Goal: Transaction & Acquisition: Subscribe to service/newsletter

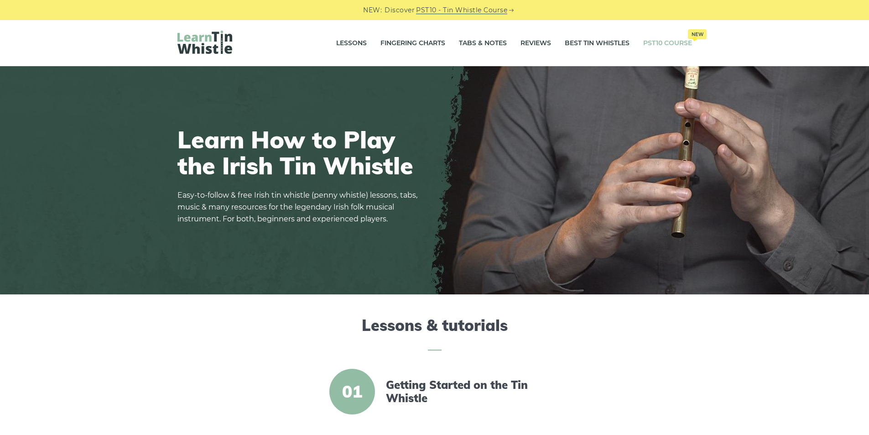
click at [665, 42] on link "PST10 Course New" at bounding box center [668, 43] width 49 height 23
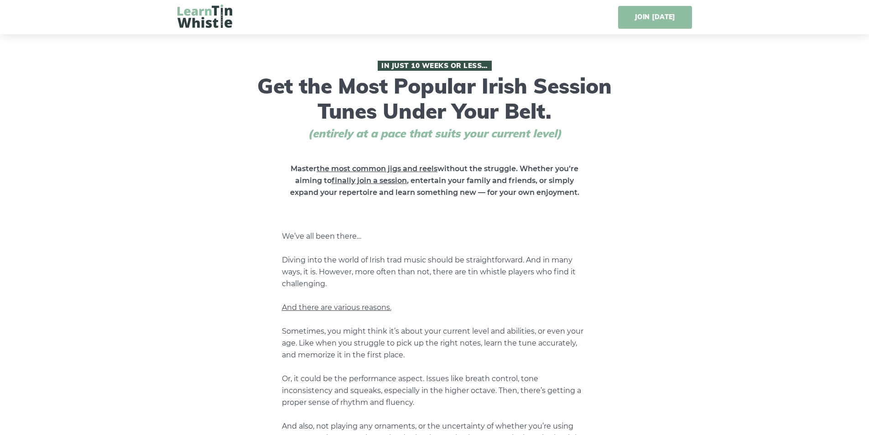
click at [656, 19] on link "JOIN TODAY" at bounding box center [654, 17] width 73 height 23
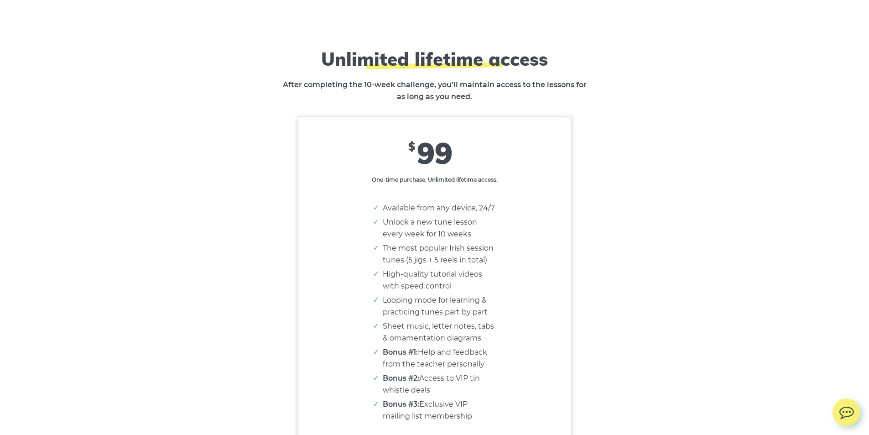
scroll to position [5775, 0]
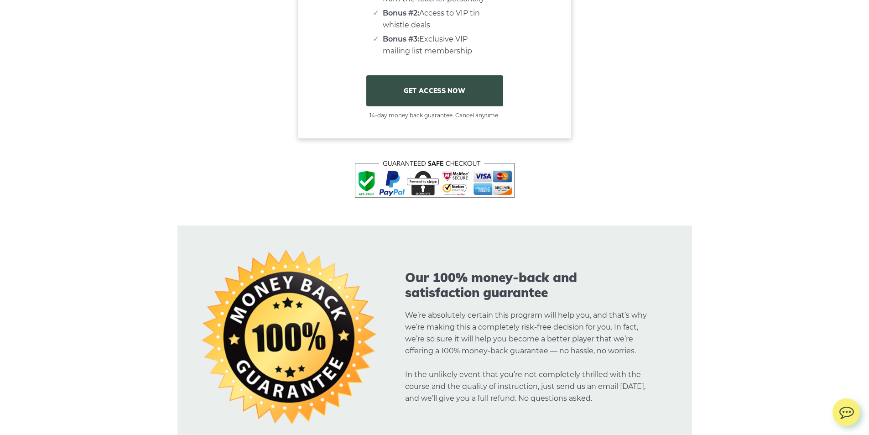
click at [445, 92] on link "GET ACCESS NOW" at bounding box center [434, 90] width 137 height 31
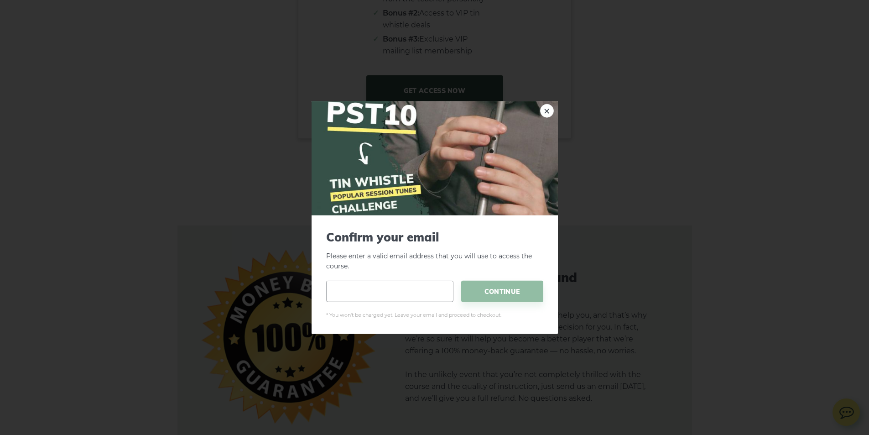
click at [380, 298] on input "email" at bounding box center [389, 291] width 127 height 21
type input "**********"
click at [504, 287] on span "CONTINUE" at bounding box center [502, 291] width 82 height 21
